Goal: Communication & Community: Answer question/provide support

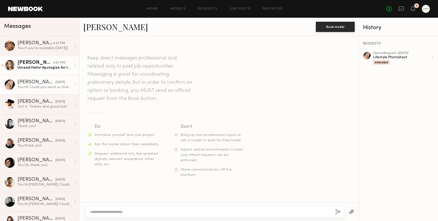
scroll to position [64, 0]
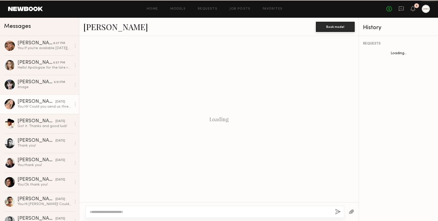
scroll to position [64, 0]
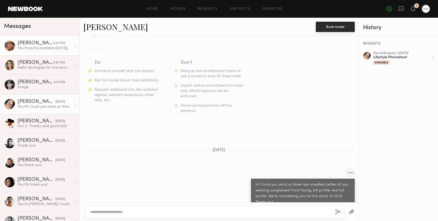
click at [33, 49] on div "You: If you're available on Monday 10/13 from 3:30-5:30 please send us three ra…" at bounding box center [44, 48] width 54 height 5
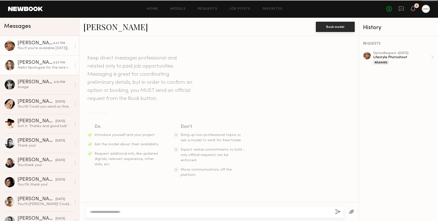
scroll to position [269, 0]
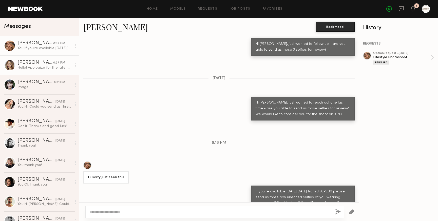
click at [33, 70] on div "Hello! Apologize for the late reply but yes will have those sent tomorrow morni…" at bounding box center [44, 67] width 54 height 5
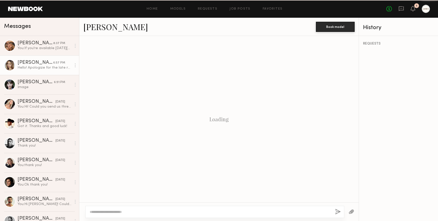
scroll to position [84, 0]
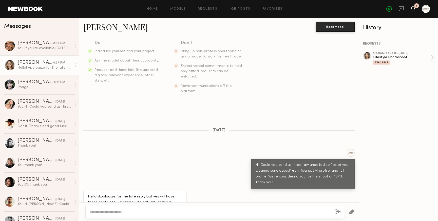
click at [412, 8] on icon at bounding box center [413, 9] width 4 height 4
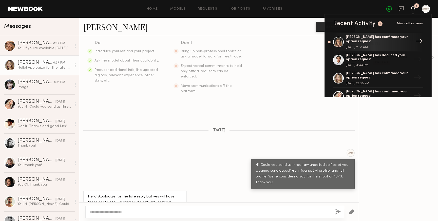
click at [355, 38] on div "Laetitia F. has confirmed your option request." at bounding box center [379, 39] width 66 height 9
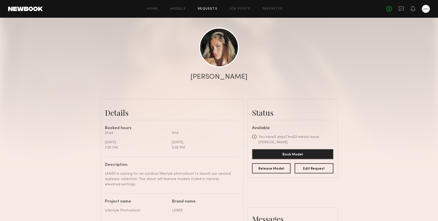
scroll to position [47, 0]
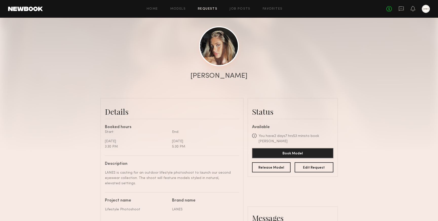
click at [224, 48] on link at bounding box center [219, 46] width 40 height 40
click at [217, 55] on link at bounding box center [219, 46] width 40 height 40
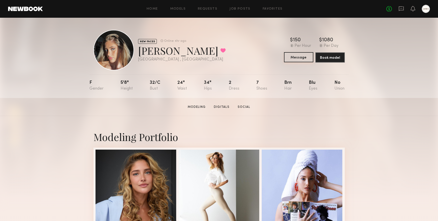
click at [298, 57] on button "Message" at bounding box center [298, 57] width 29 height 10
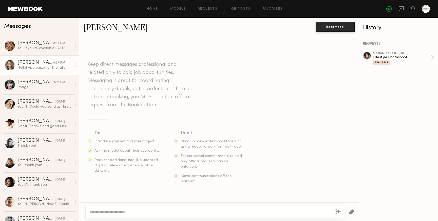
click at [30, 65] on div "Chloe C." at bounding box center [35, 62] width 36 height 5
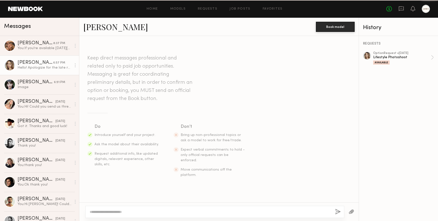
scroll to position [84, 0]
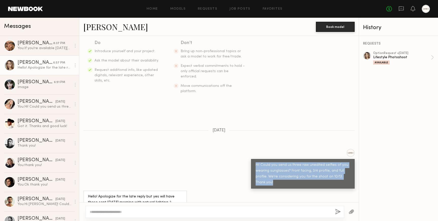
drag, startPoint x: 268, startPoint y: 172, endPoint x: 253, endPoint y: 156, distance: 22.0
click at [253, 159] on div "Hi! Could you send us three raw unedited selfies of you wearing sunglasses? Fro…" at bounding box center [303, 174] width 104 height 30
copy div "Hi! Could you send us three raw unedited selfies of you wearing sunglasses? Fro…"
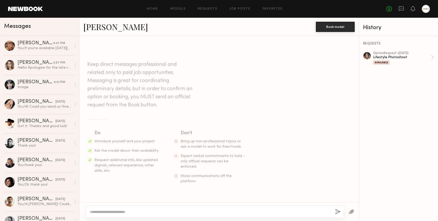
click at [101, 215] on div at bounding box center [214, 212] width 259 height 12
click at [102, 212] on textarea at bounding box center [210, 211] width 241 height 5
paste textarea "**********"
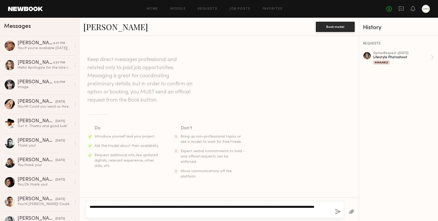
type textarea "**********"
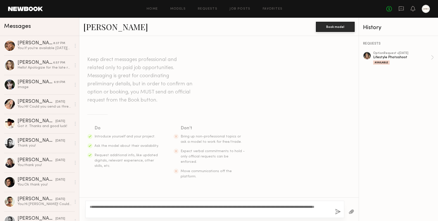
click at [338, 212] on button "button" at bounding box center [338, 212] width 6 height 6
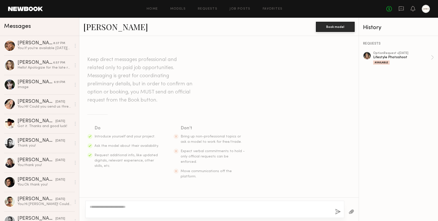
scroll to position [64, 0]
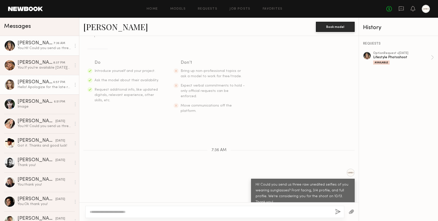
click at [30, 86] on div "Hello! Apologize for the late reply but yes will have those sent [DATE] morning…" at bounding box center [44, 87] width 54 height 5
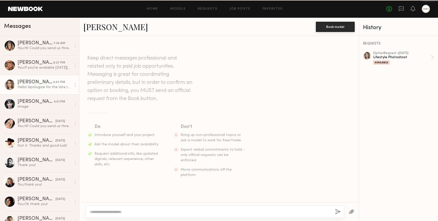
scroll to position [84, 0]
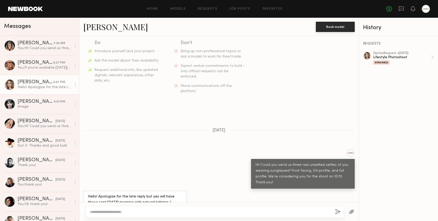
click at [125, 211] on textarea at bounding box center [210, 211] width 241 height 5
click at [100, 211] on textarea "**********" at bounding box center [210, 211] width 241 height 5
type textarea "**********"
click at [338, 211] on button "button" at bounding box center [338, 212] width 6 height 6
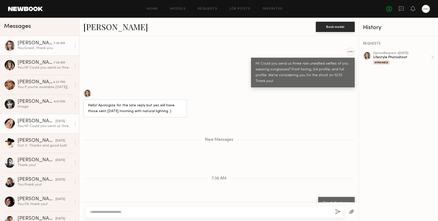
click at [26, 121] on div "[PERSON_NAME]" at bounding box center [36, 121] width 38 height 5
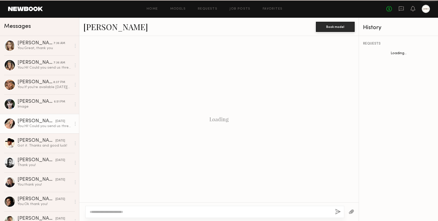
scroll to position [64, 0]
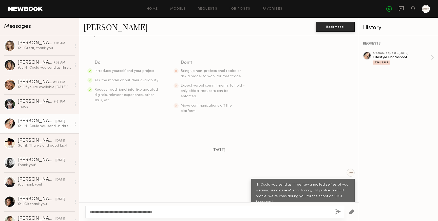
drag, startPoint x: 173, startPoint y: 212, endPoint x: 171, endPoint y: 211, distance: 2.6
click at [171, 211] on textarea "**********" at bounding box center [210, 211] width 241 height 5
type textarea "**********"
click at [337, 211] on button "button" at bounding box center [338, 212] width 6 height 6
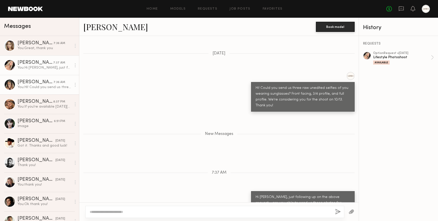
click at [43, 85] on div "You: Hi! Could you send us three raw unedited selfies of you wearing sunglasses…" at bounding box center [44, 87] width 54 height 5
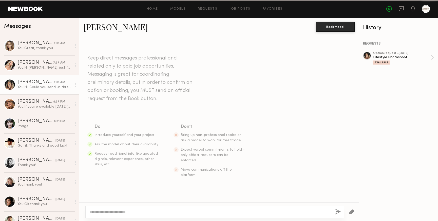
scroll to position [64, 0]
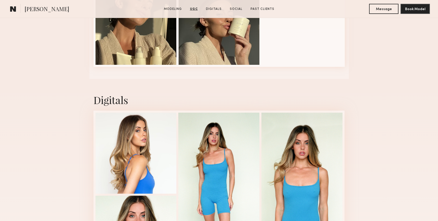
scroll to position [616, 0]
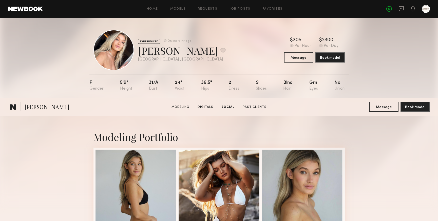
scroll to position [791, 0]
